Goal: Task Accomplishment & Management: Use online tool/utility

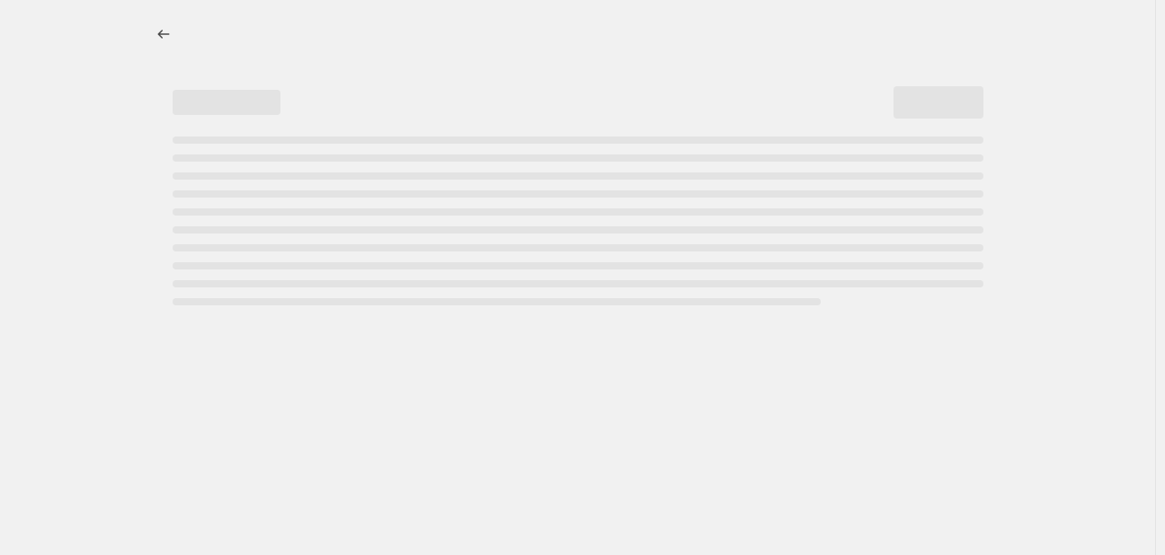
select select "percentage"
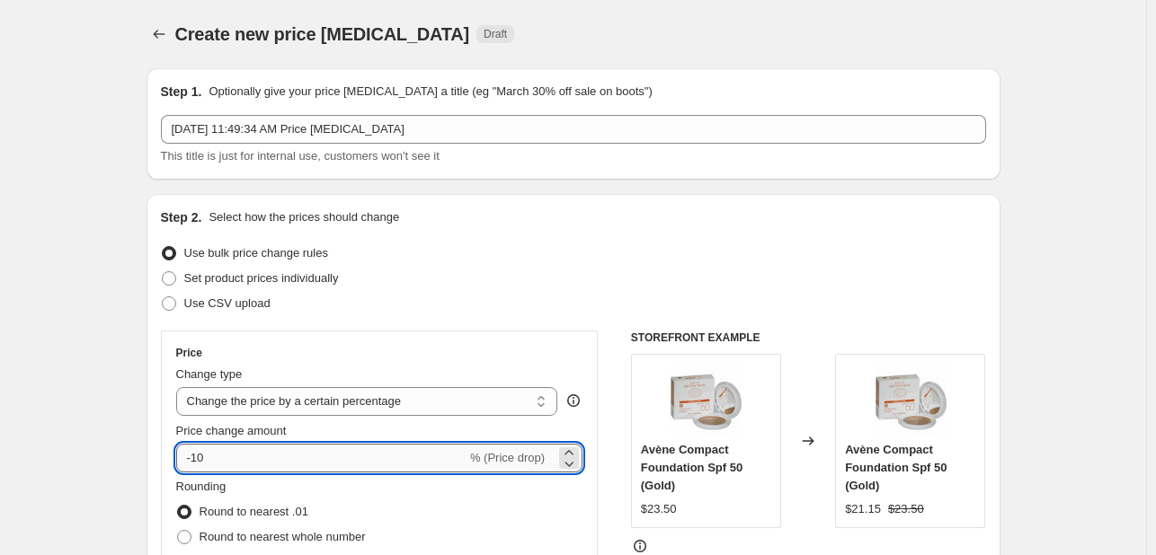
click at [253, 460] on input "-10" at bounding box center [321, 458] width 290 height 29
type input "-1"
type input "-20"
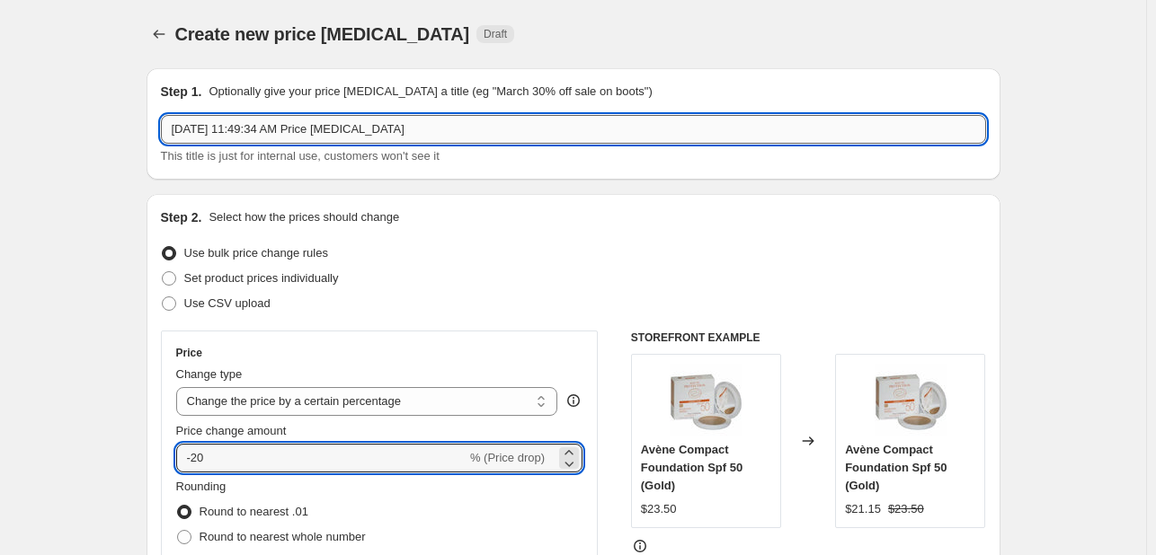
click at [560, 137] on input "[DATE] 11:49:34 AM Price [MEDICAL_DATA]" at bounding box center [573, 129] width 825 height 29
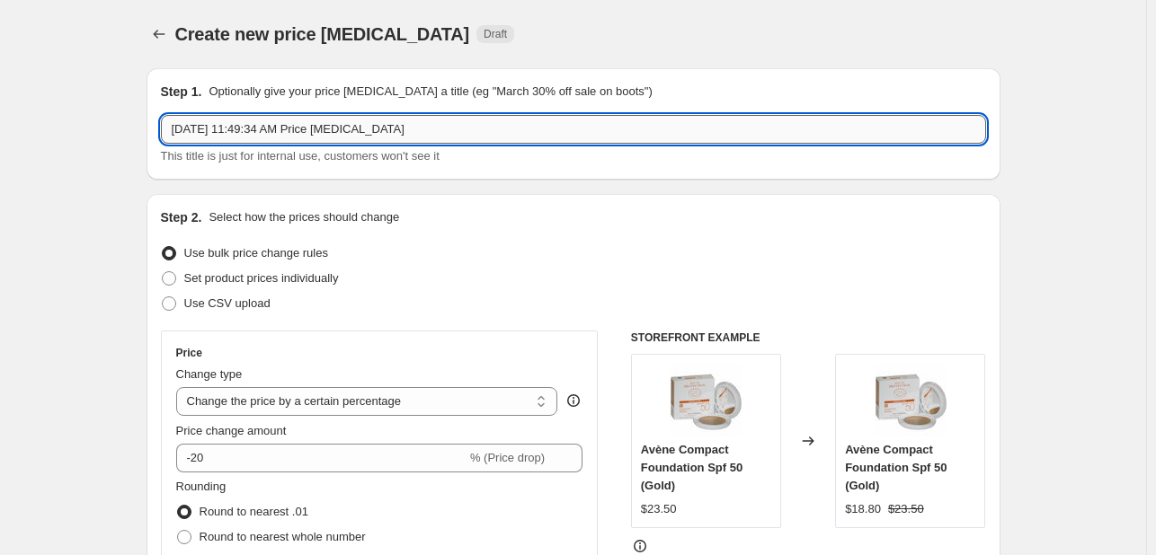
paste input "[PERSON_NAME] Scandal Eau De Parfum 3 pieces Set"
type input "[PERSON_NAME] Scandal Eau De Parfum 3 pieces Set august anniversary"
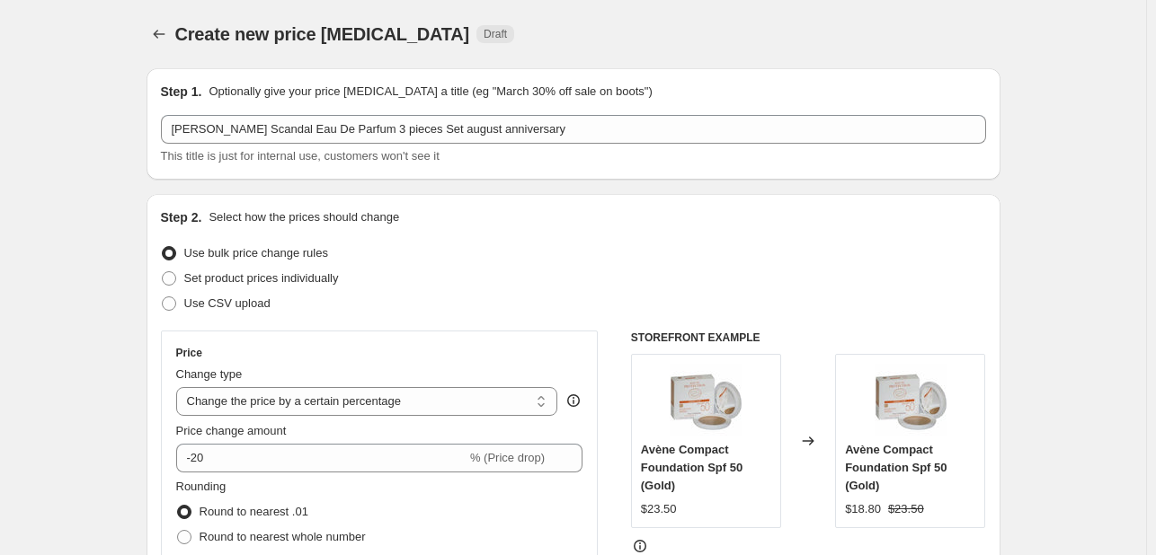
click at [594, 211] on div "Step 2. Select how the prices should change" at bounding box center [573, 217] width 825 height 18
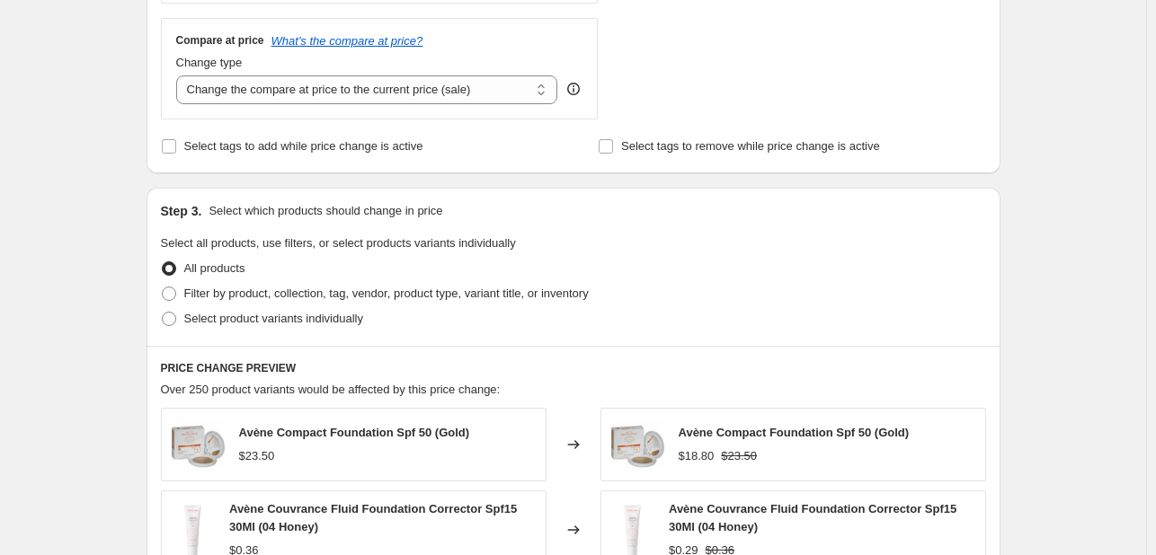
scroll to position [719, 0]
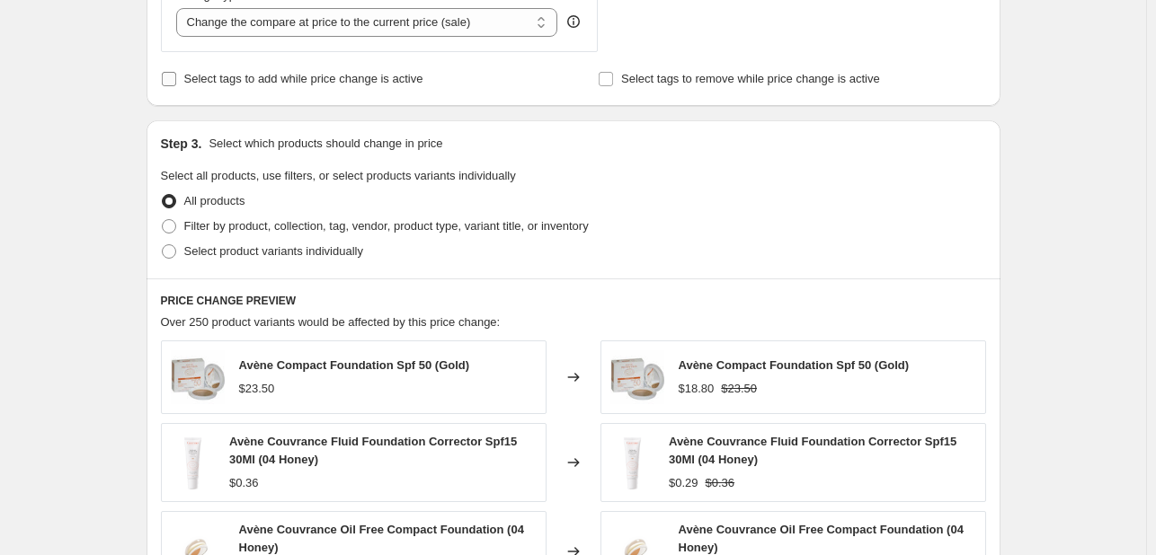
click at [274, 84] on span "Select tags to add while price change is active" at bounding box center [303, 78] width 239 height 13
click at [176, 84] on input "Select tags to add while price change is active" at bounding box center [169, 79] width 14 height 14
checkbox input "true"
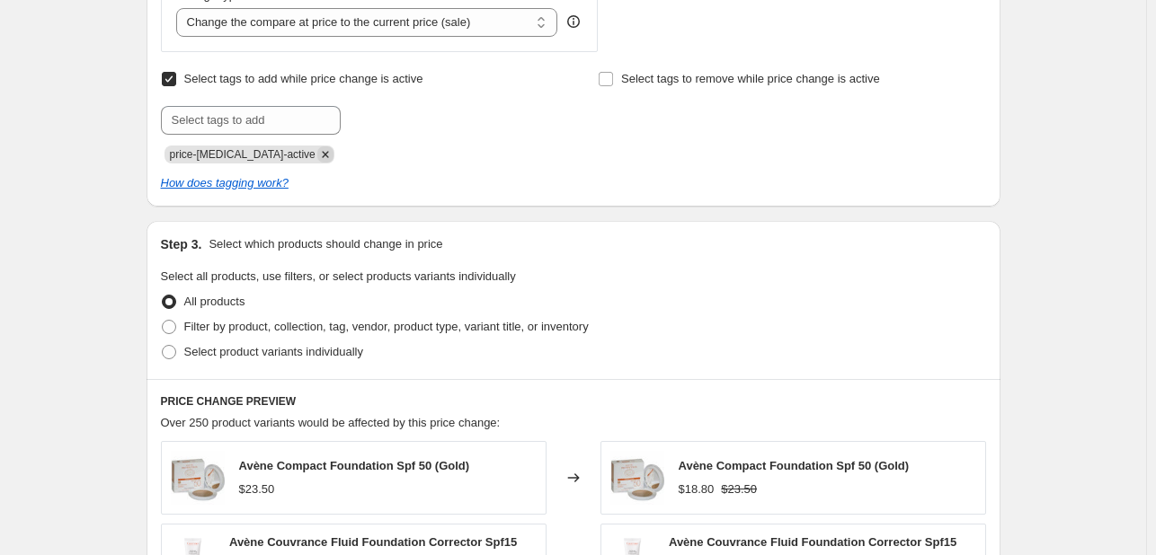
click at [317, 155] on icon "Remove price-change-job-active" at bounding box center [325, 154] width 16 height 16
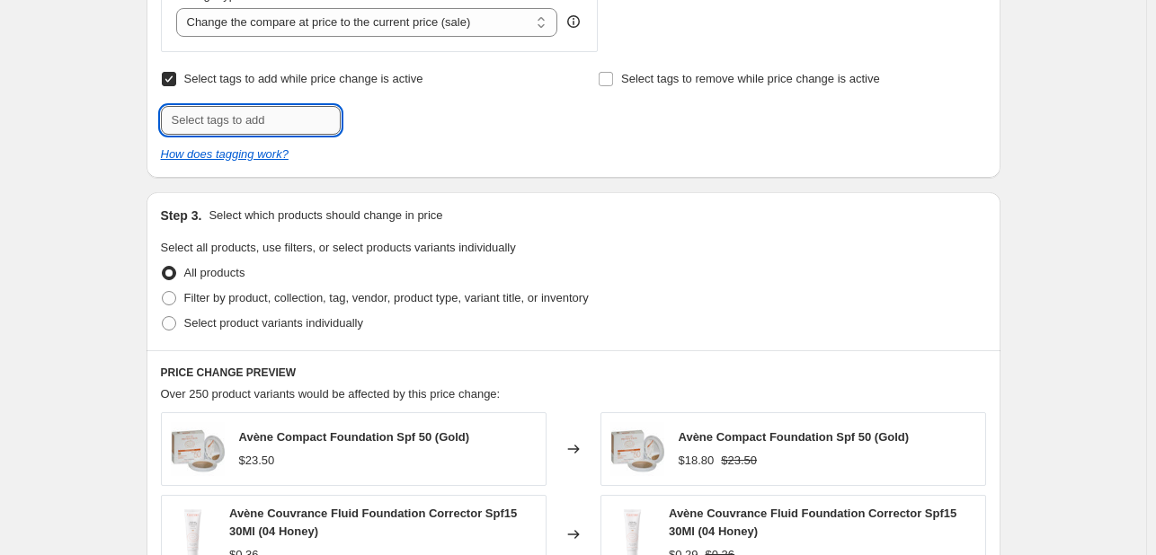
click at [294, 114] on input "text" at bounding box center [251, 120] width 180 height 29
type input "ANNV825"
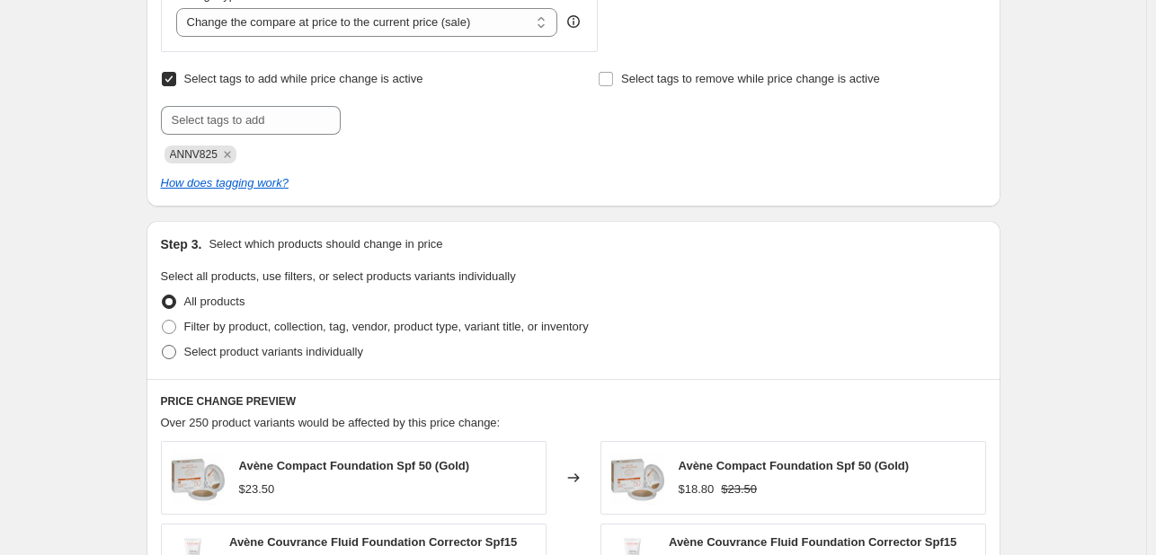
click at [264, 351] on span "Select product variants individually" at bounding box center [273, 351] width 179 height 13
click at [163, 346] on input "Select product variants individually" at bounding box center [162, 345] width 1 height 1
radio input "true"
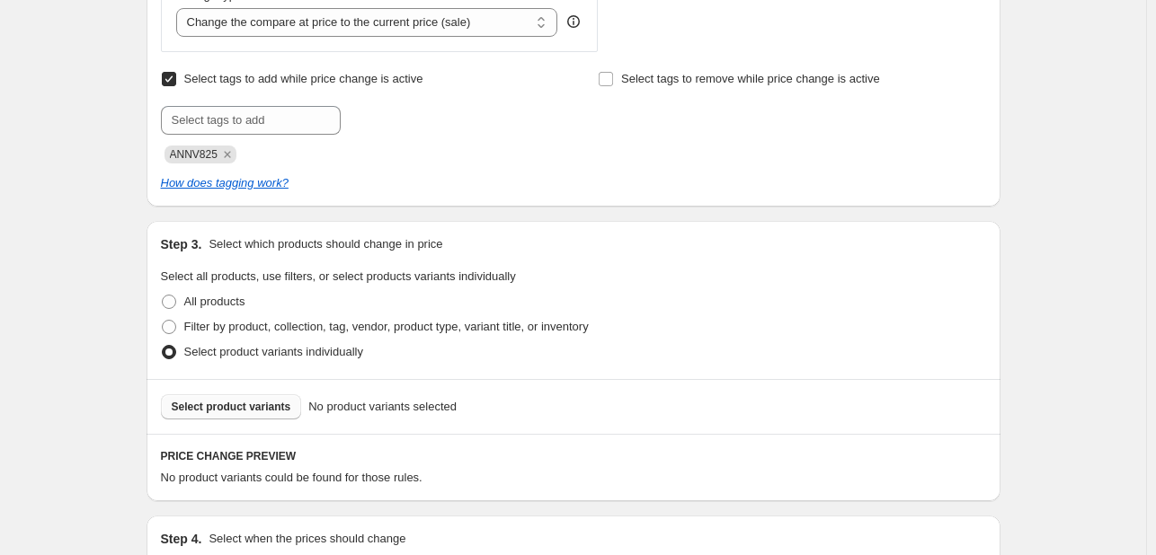
click at [252, 410] on span "Select product variants" at bounding box center [232, 407] width 120 height 14
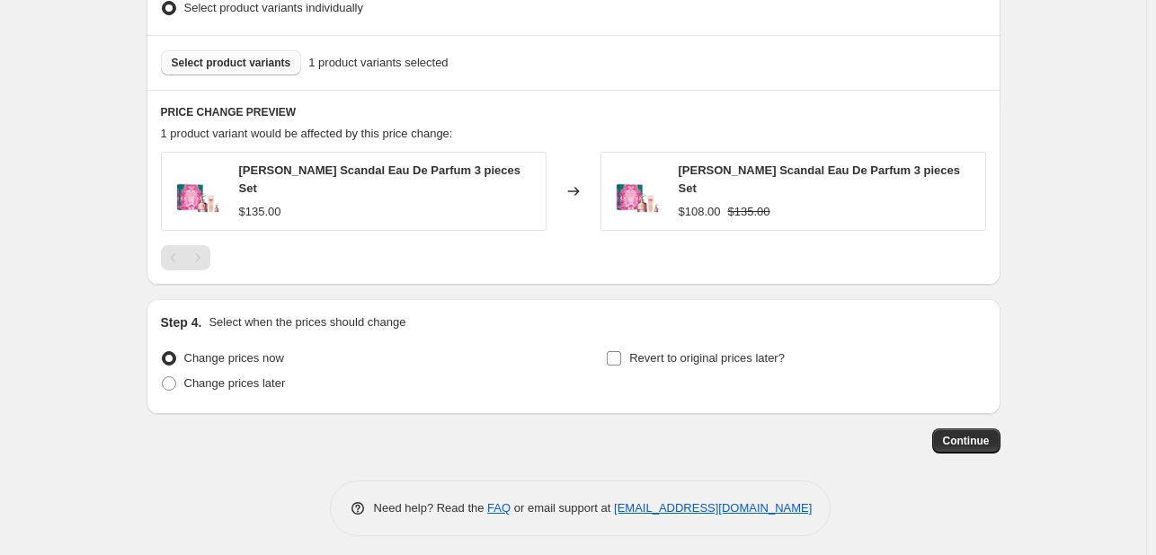
scroll to position [1066, 0]
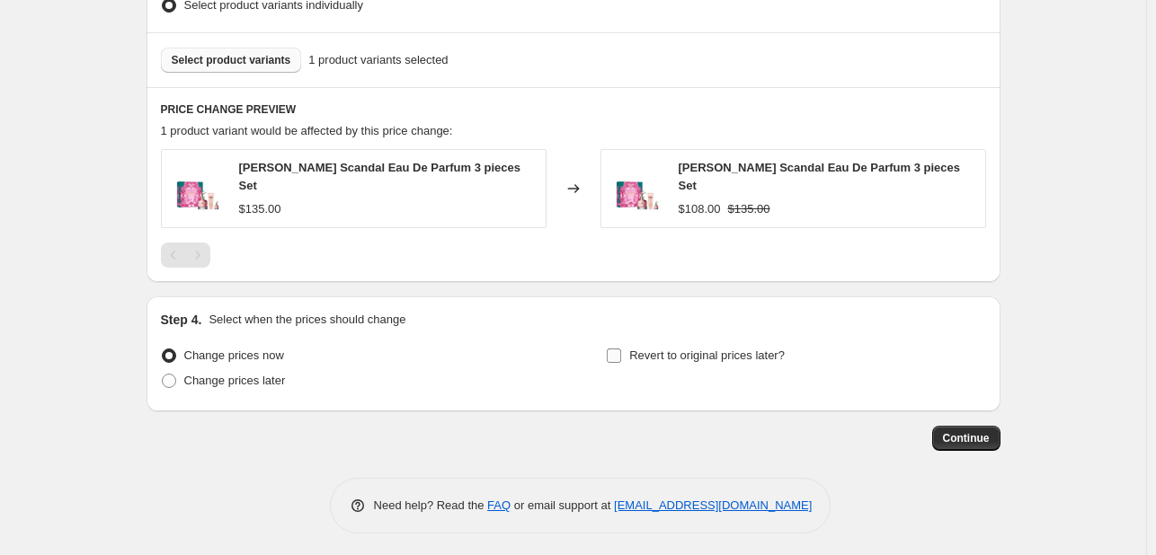
click at [653, 357] on span "Revert to original prices later?" at bounding box center [706, 355] width 155 height 13
click at [621, 357] on input "Revert to original prices later?" at bounding box center [614, 356] width 14 height 14
checkbox input "true"
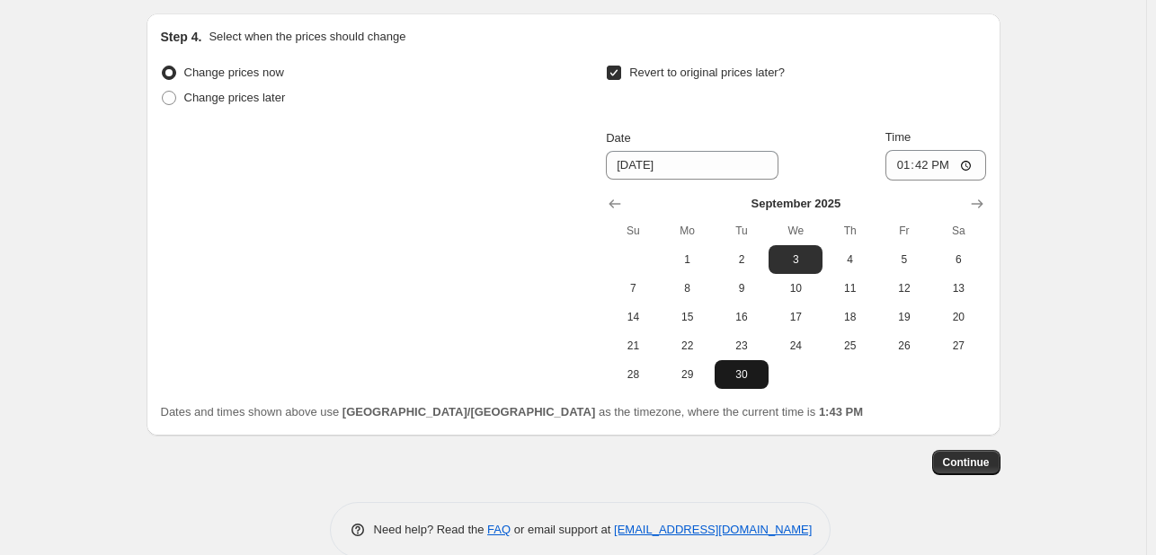
scroll to position [1373, 0]
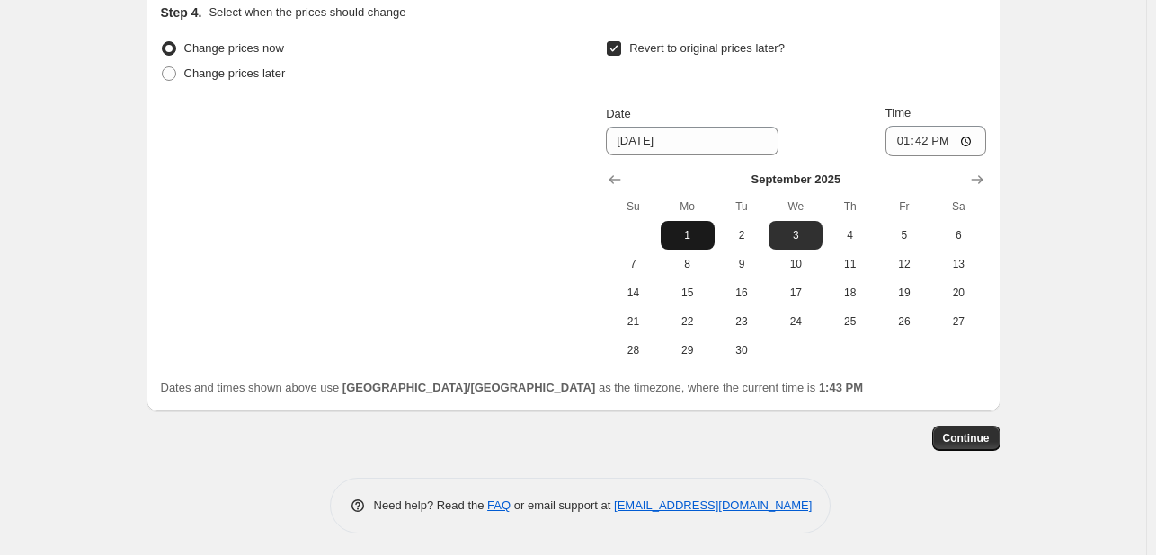
click at [701, 228] on span "1" at bounding box center [688, 235] width 40 height 14
type input "[DATE]"
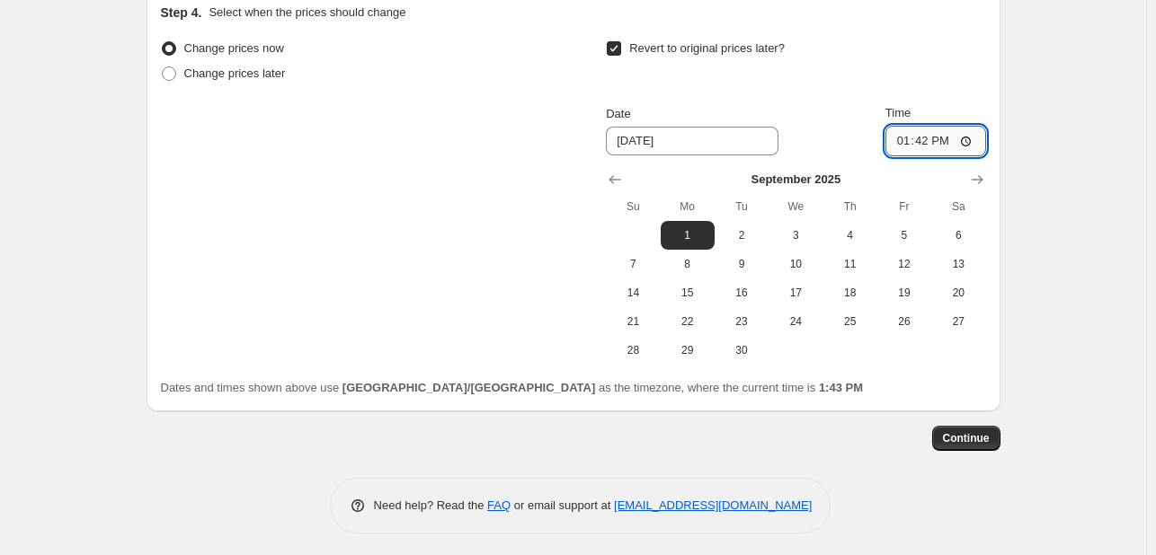
click at [895, 140] on input "13:42" at bounding box center [935, 141] width 101 height 31
type input "00:00"
click at [963, 431] on span "Continue" at bounding box center [966, 438] width 47 height 14
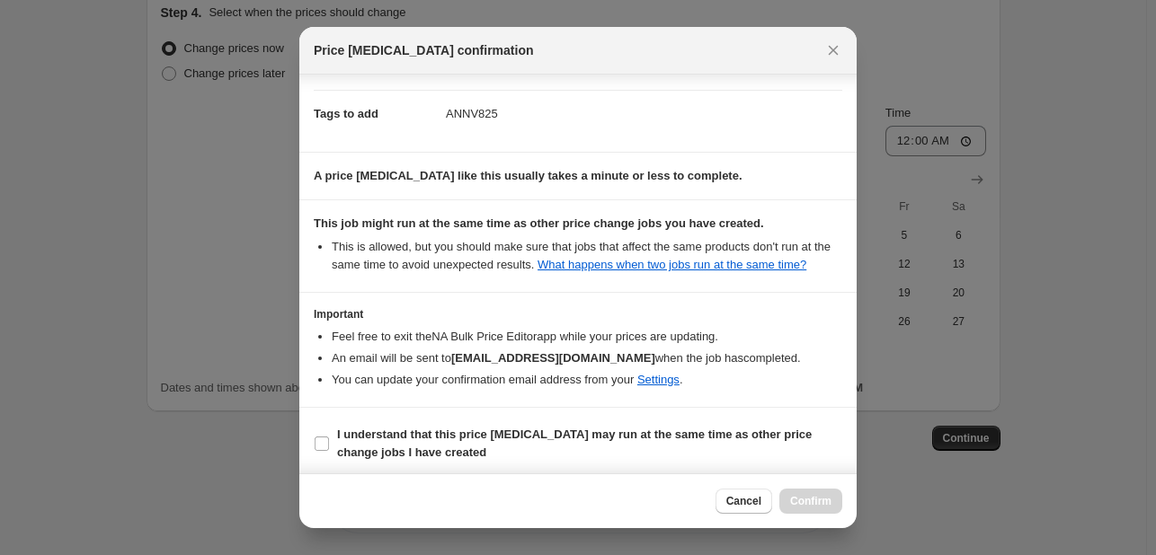
scroll to position [265, 0]
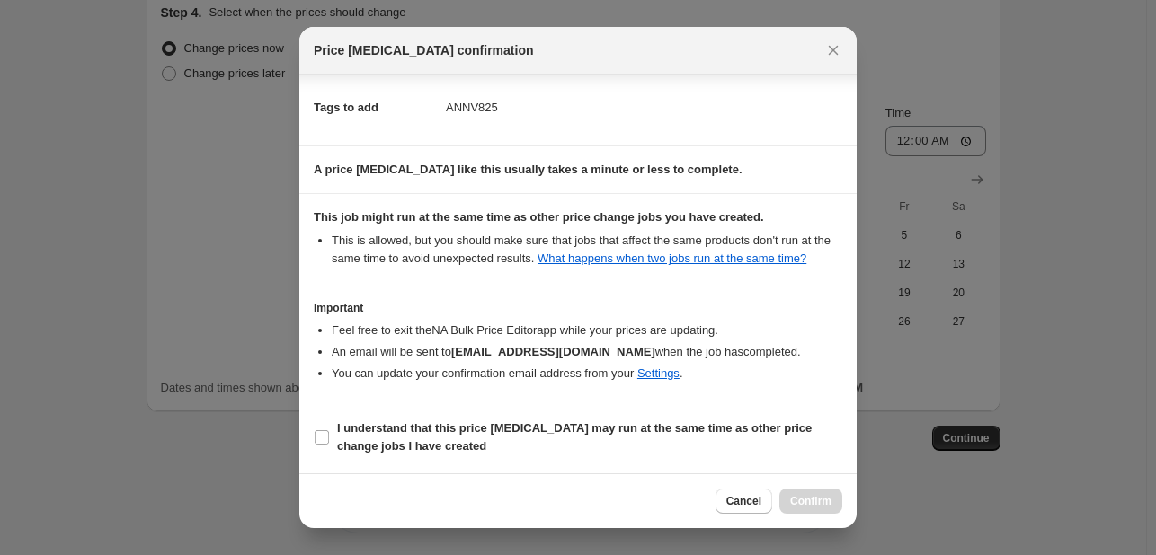
click at [790, 442] on span "I understand that this price [MEDICAL_DATA] may run at the same time as other p…" at bounding box center [589, 438] width 505 height 36
click at [329, 442] on input "I understand that this price [MEDICAL_DATA] may run at the same time as other p…" at bounding box center [322, 437] width 14 height 14
checkbox input "true"
click at [809, 501] on span "Confirm" at bounding box center [810, 501] width 41 height 14
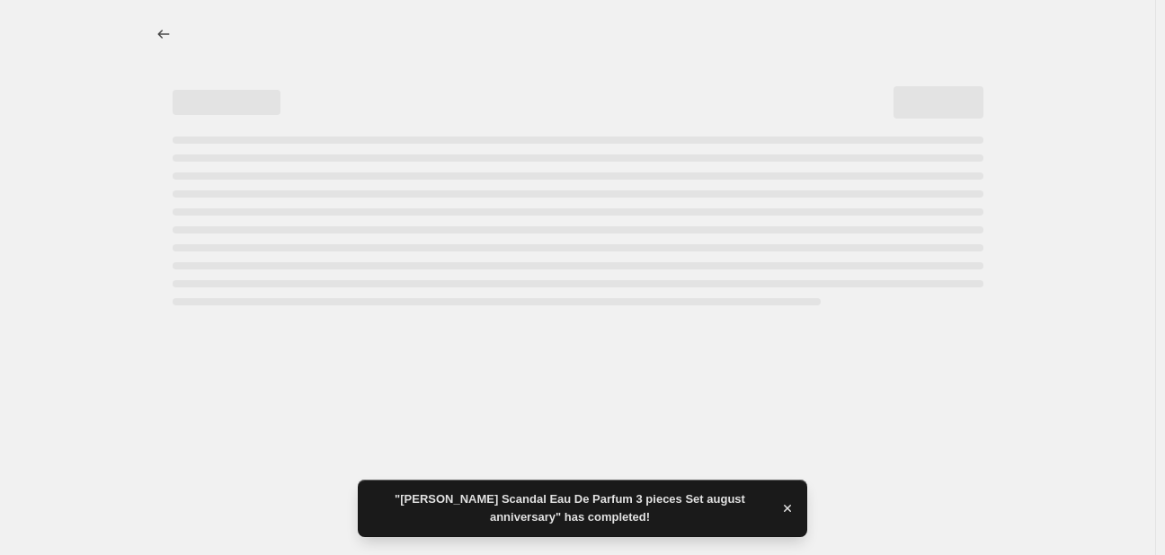
select select "percentage"
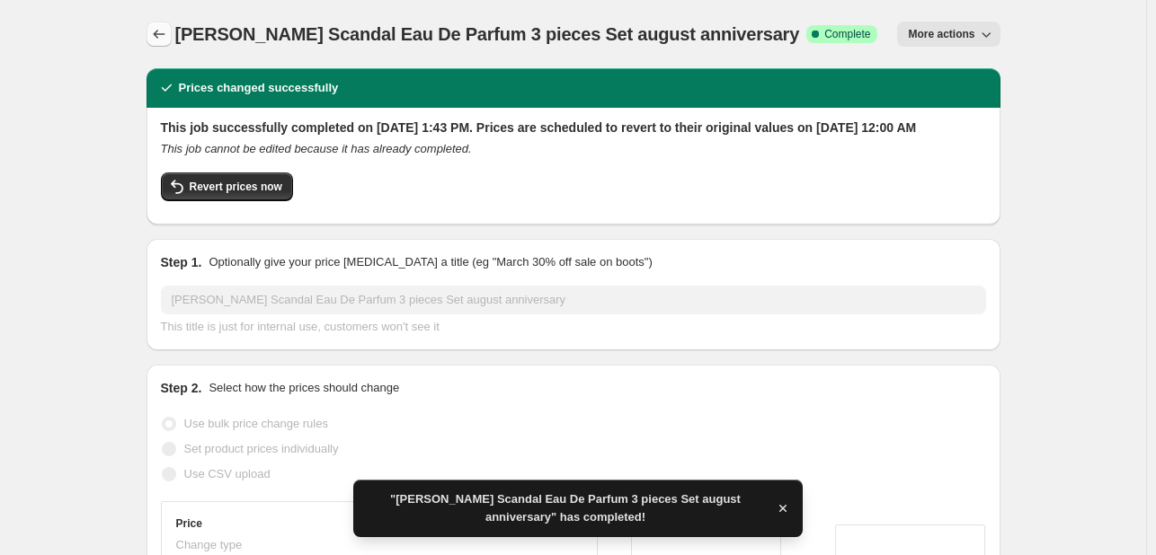
click at [172, 28] on button "Price change jobs" at bounding box center [158, 34] width 25 height 25
